Goal: Task Accomplishment & Management: Use online tool/utility

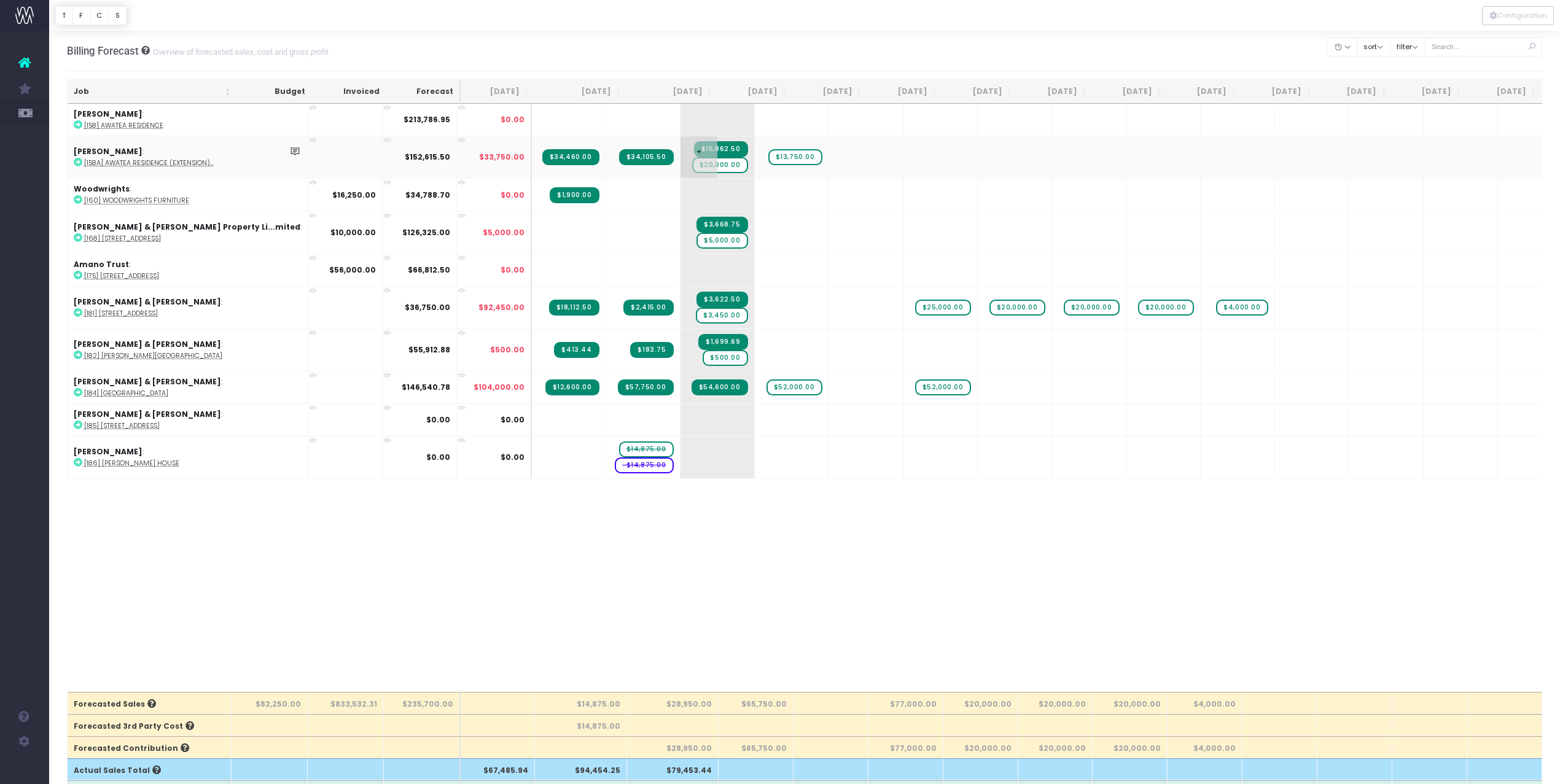
click at [702, 150] on span "$15,862.50" at bounding box center [721, 149] width 54 height 16
click at [803, 55] on div "Billing Forecast Overview of forecasted sales, cost and gross profit Clear Filt…" at bounding box center [804, 51] width 1476 height 41
click at [692, 166] on span "$20,000.00" at bounding box center [720, 165] width 56 height 16
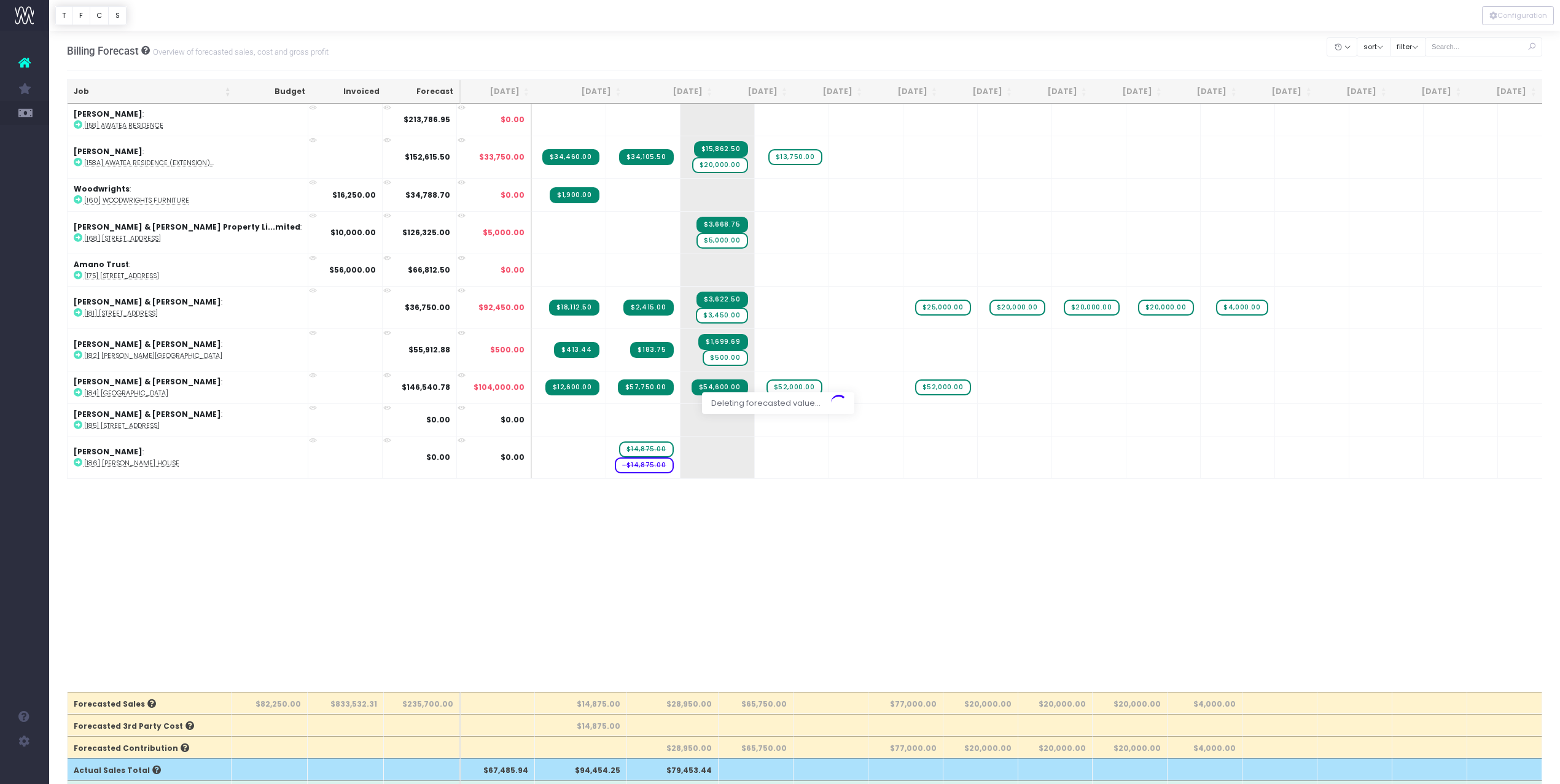
click at [714, 40] on body "Oh my... this is bad. [PERSON_NAME] wasn't able to load this page. Please conta…" at bounding box center [780, 392] width 1560 height 784
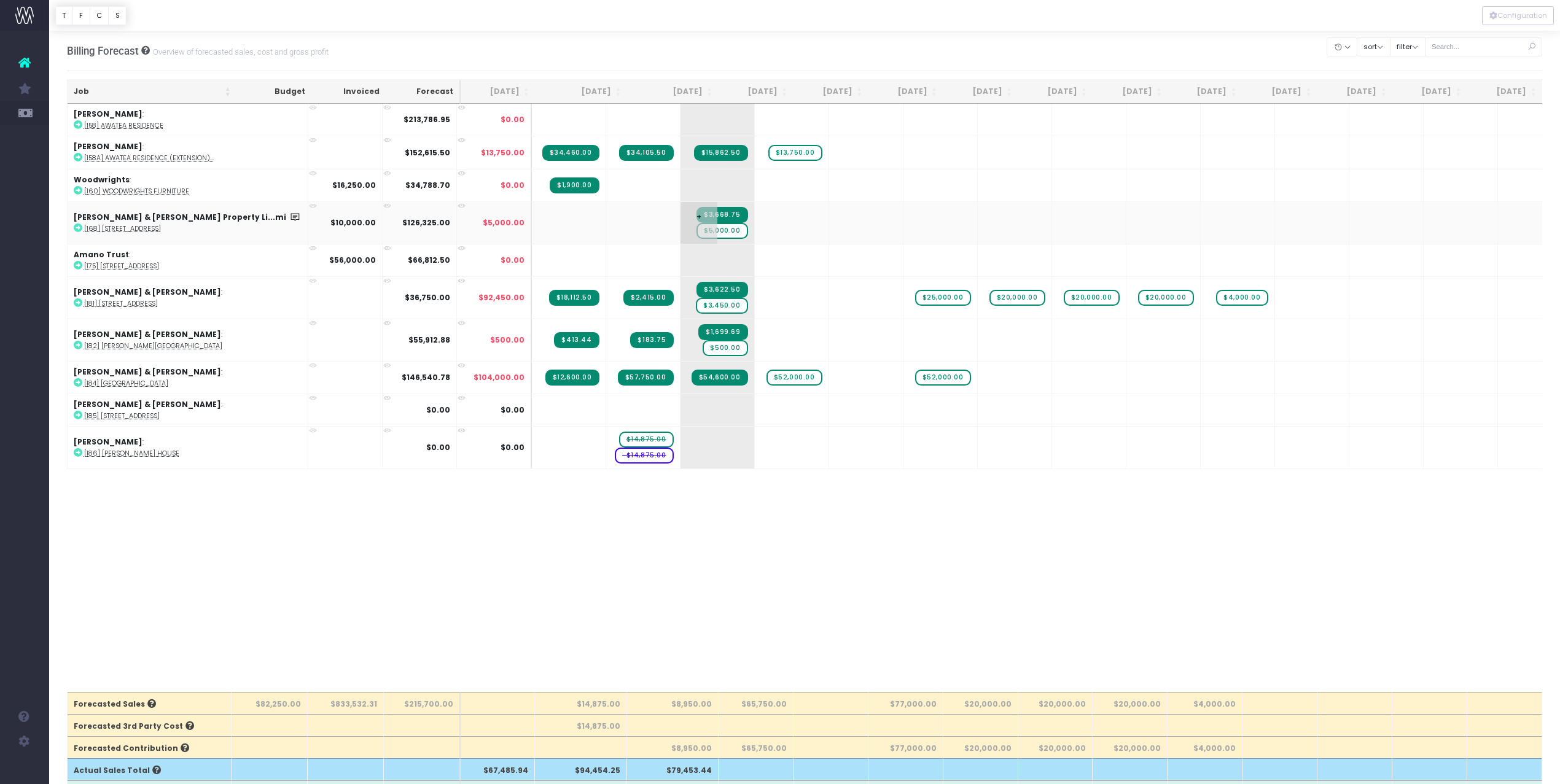
click at [696, 231] on span "$5,000.00" at bounding box center [722, 231] width 51 height 16
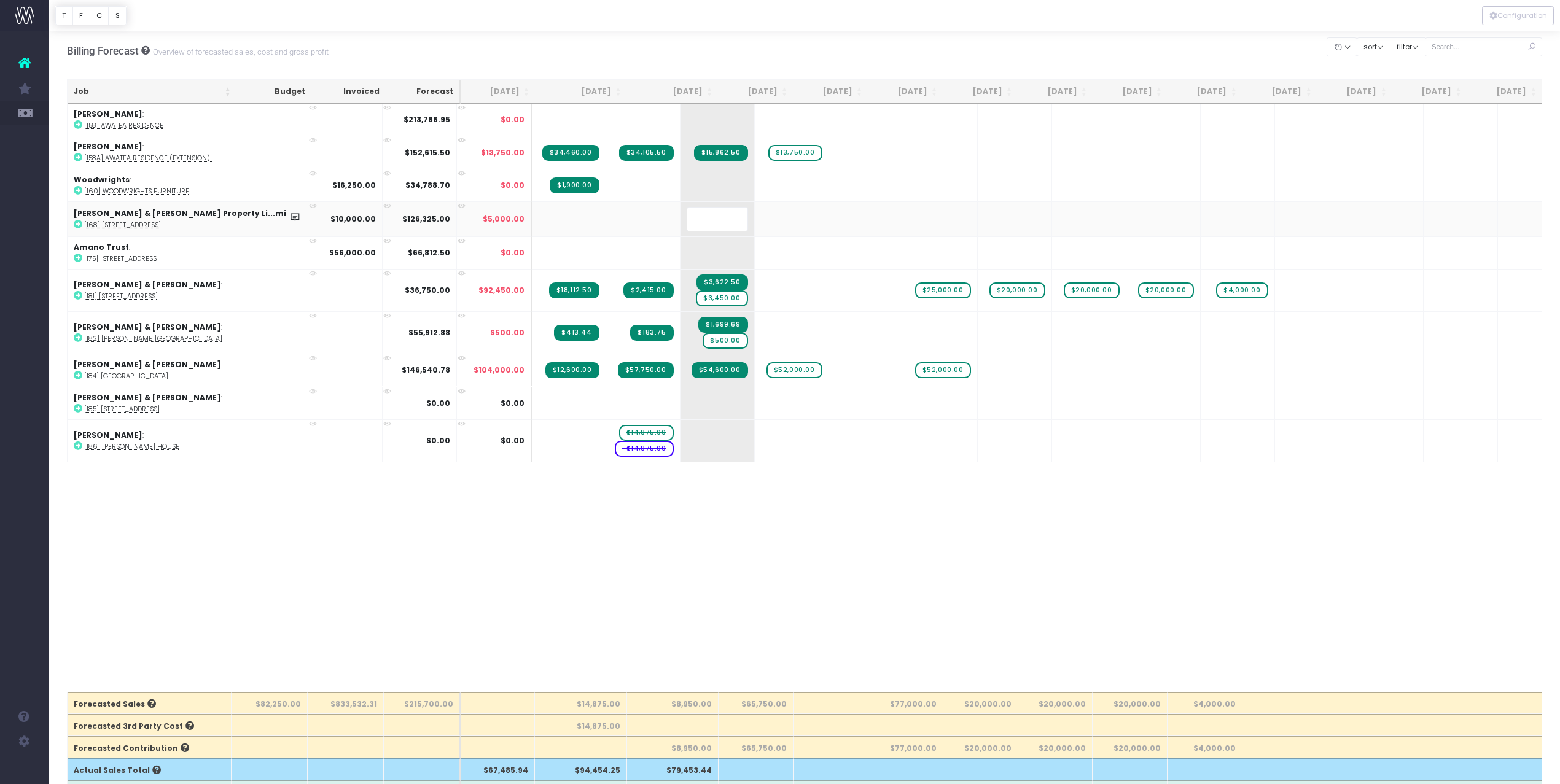
click at [665, 15] on div at bounding box center [804, 15] width 1511 height 31
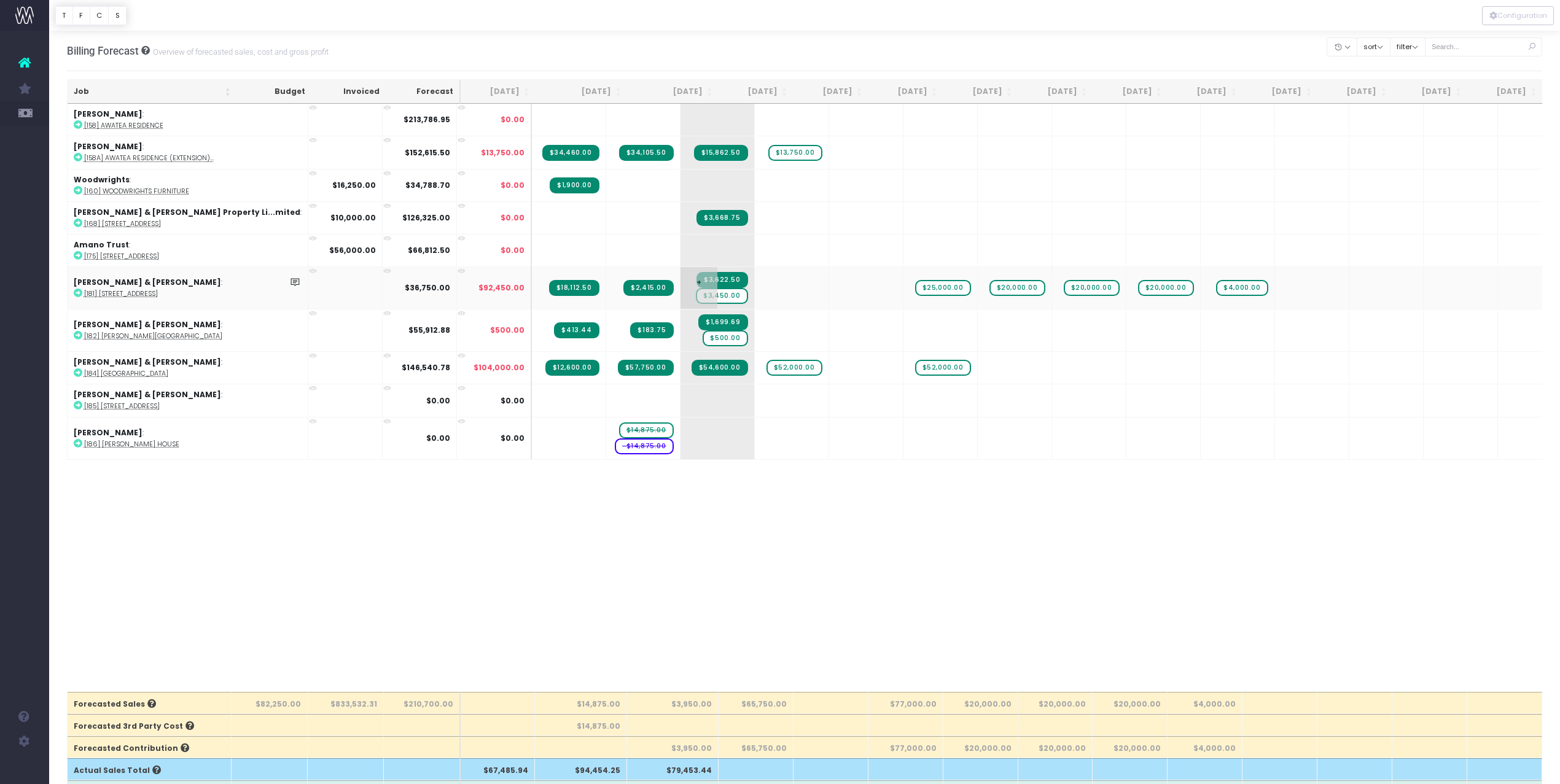
click at [696, 293] on span "$3,450.00" at bounding box center [722, 295] width 52 height 16
click at [739, 38] on body "Oh my... this is bad. [PERSON_NAME] wasn't able to load this page. Please conta…" at bounding box center [780, 392] width 1560 height 784
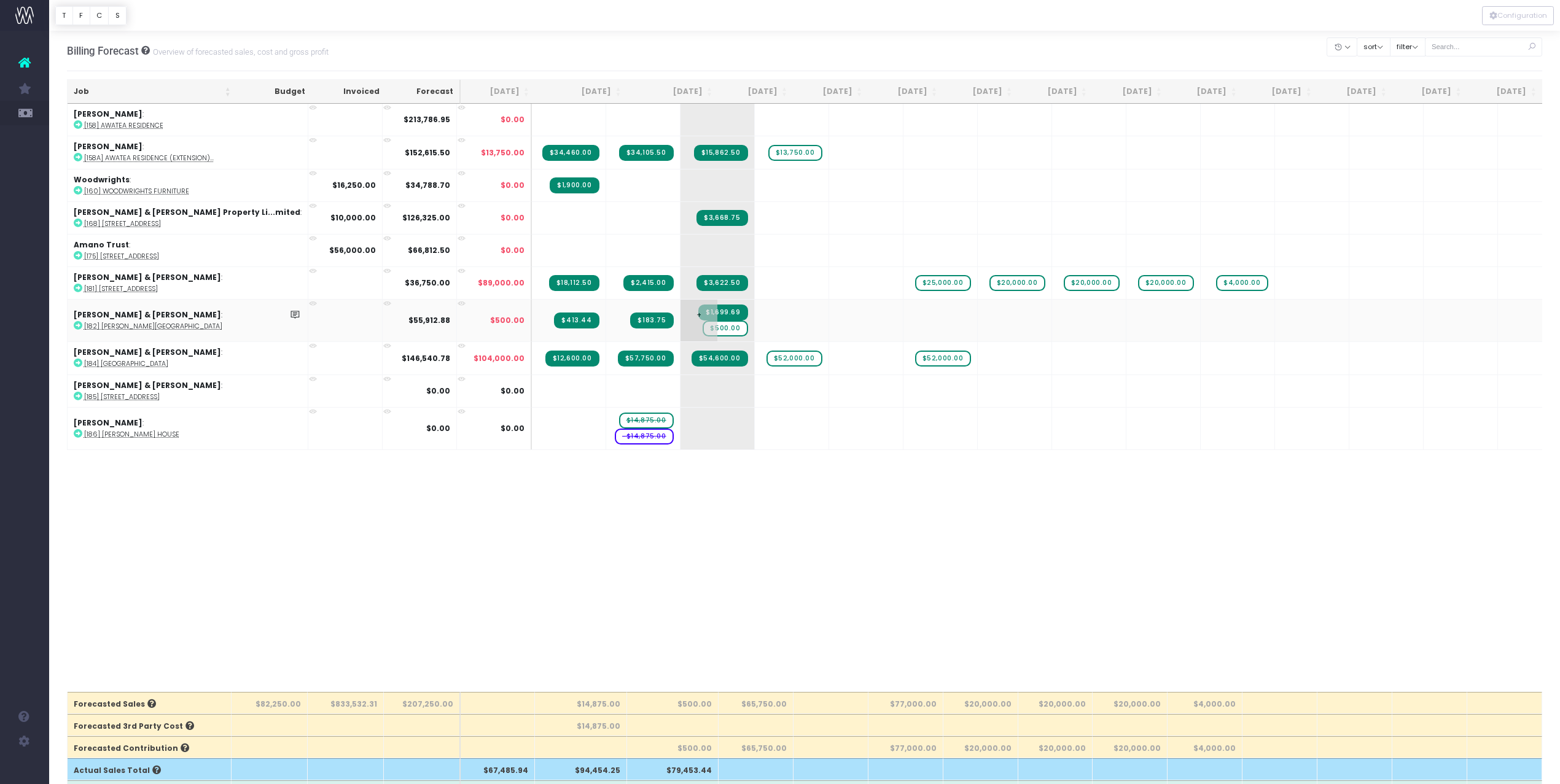
click at [703, 331] on span "$500.00" at bounding box center [725, 328] width 45 height 16
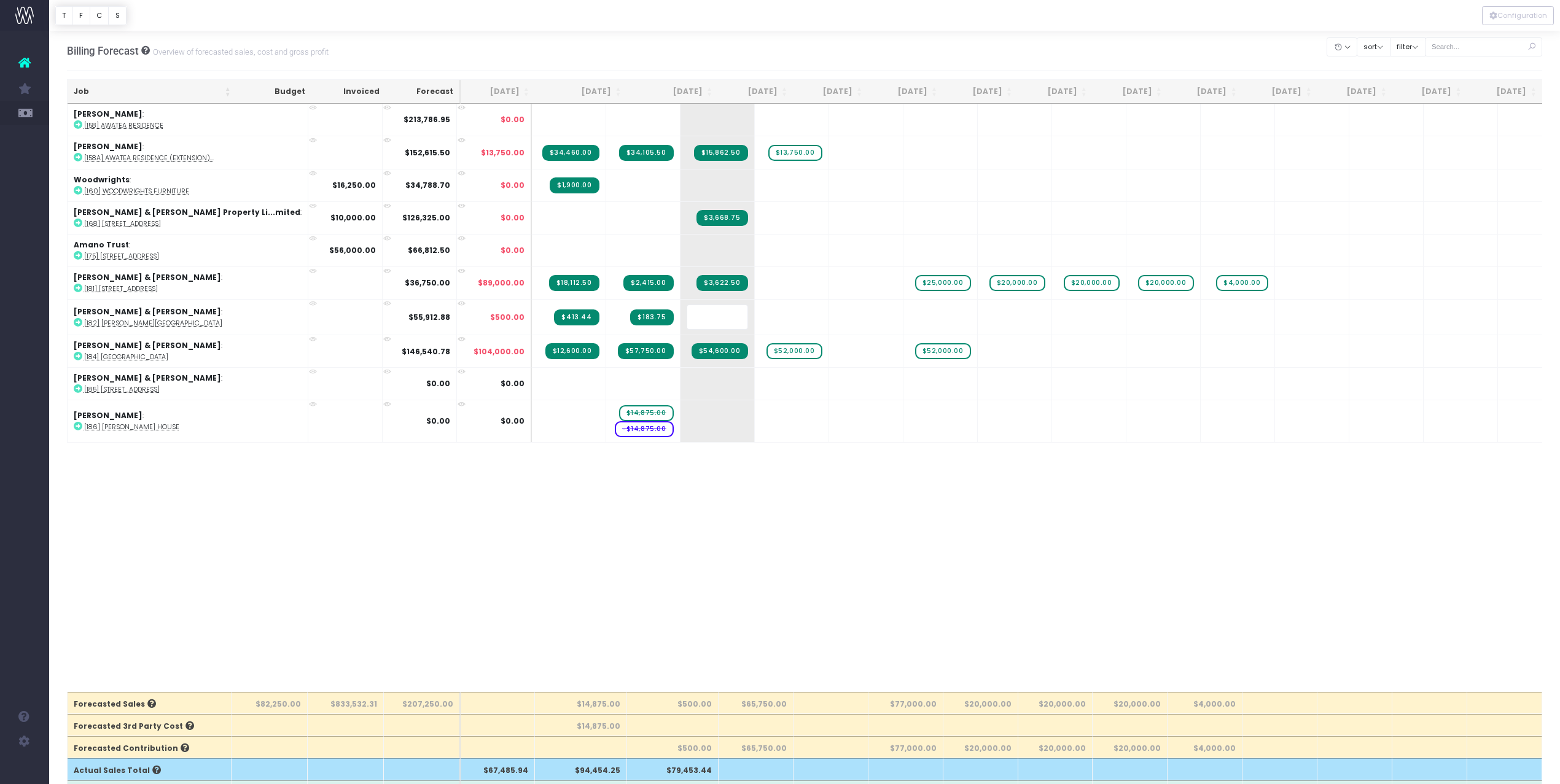
click at [677, 25] on div at bounding box center [804, 15] width 1511 height 31
click at [768, 150] on span "$13,750.00" at bounding box center [795, 153] width 54 height 16
type input "18750"
click at [810, 44] on body "Oh my... this is bad. [PERSON_NAME] wasn't able to load this page. Please conta…" at bounding box center [780, 392] width 1560 height 784
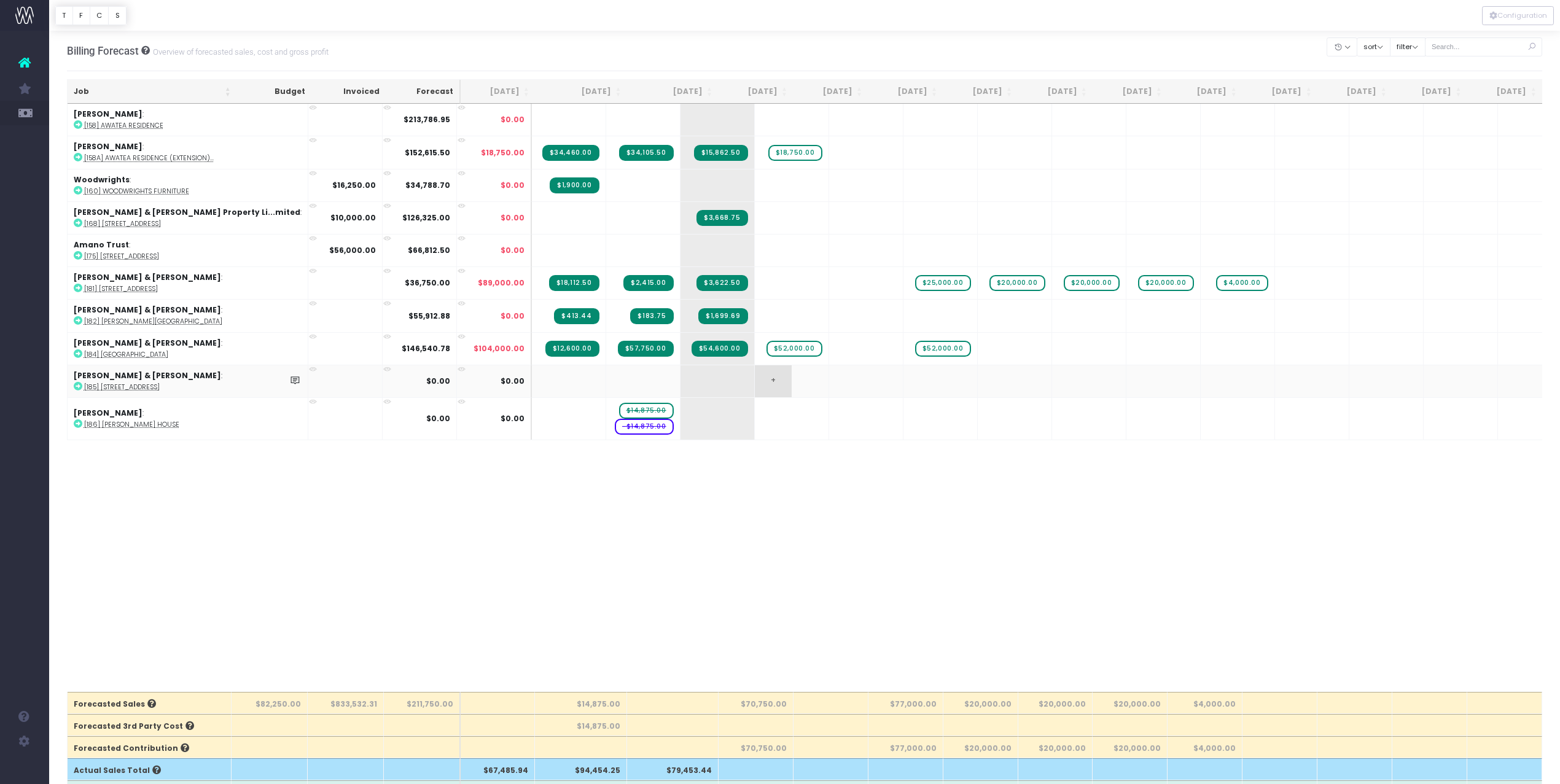
click at [755, 382] on span "+" at bounding box center [773, 381] width 37 height 32
type input "18000"
click at [842, 534] on body "Oh my... this is bad. [PERSON_NAME] wasn't able to load this page. Please conta…" at bounding box center [780, 392] width 1560 height 784
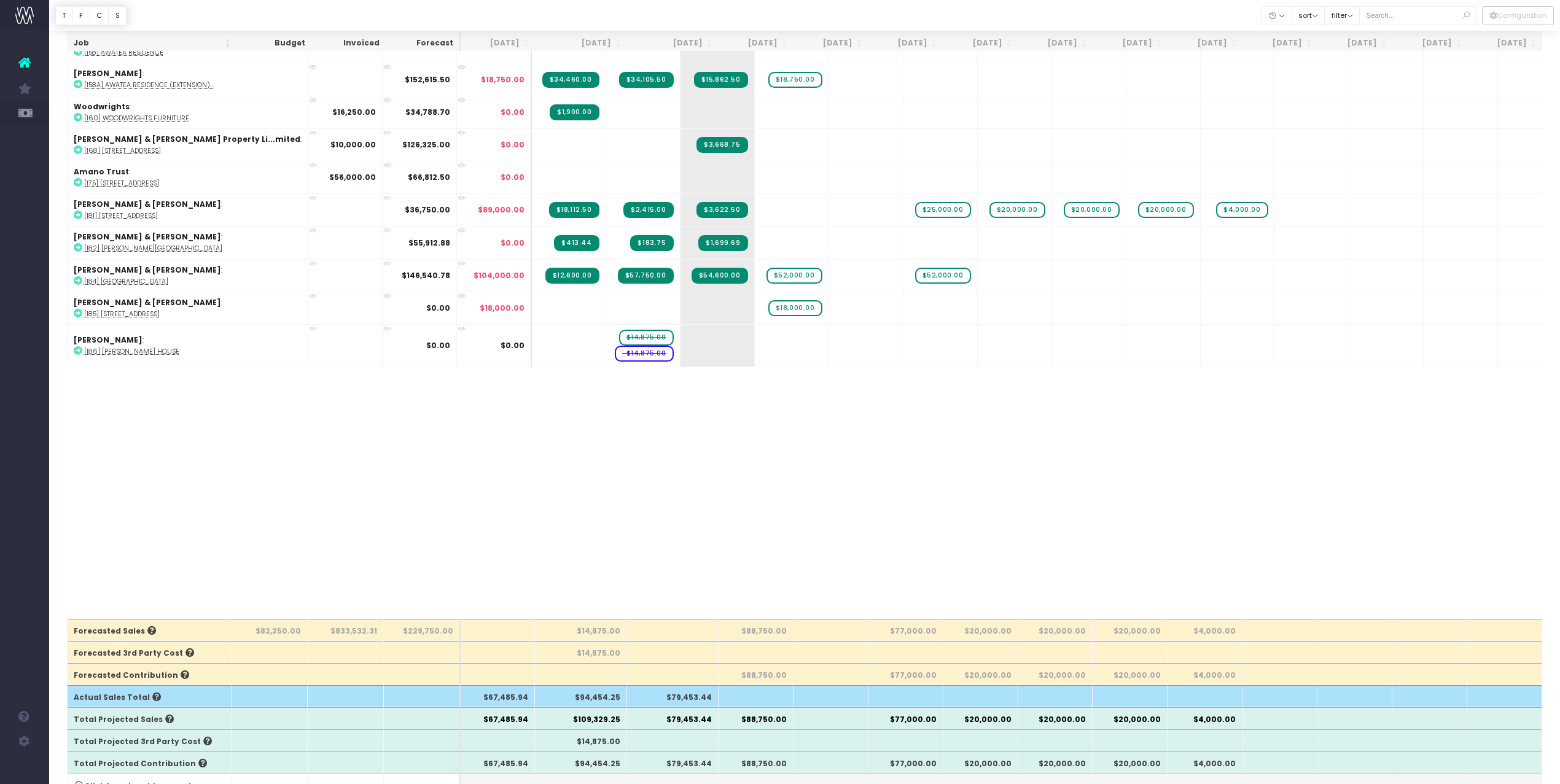
scroll to position [56, 0]
